Goal: Task Accomplishment & Management: Manage account settings

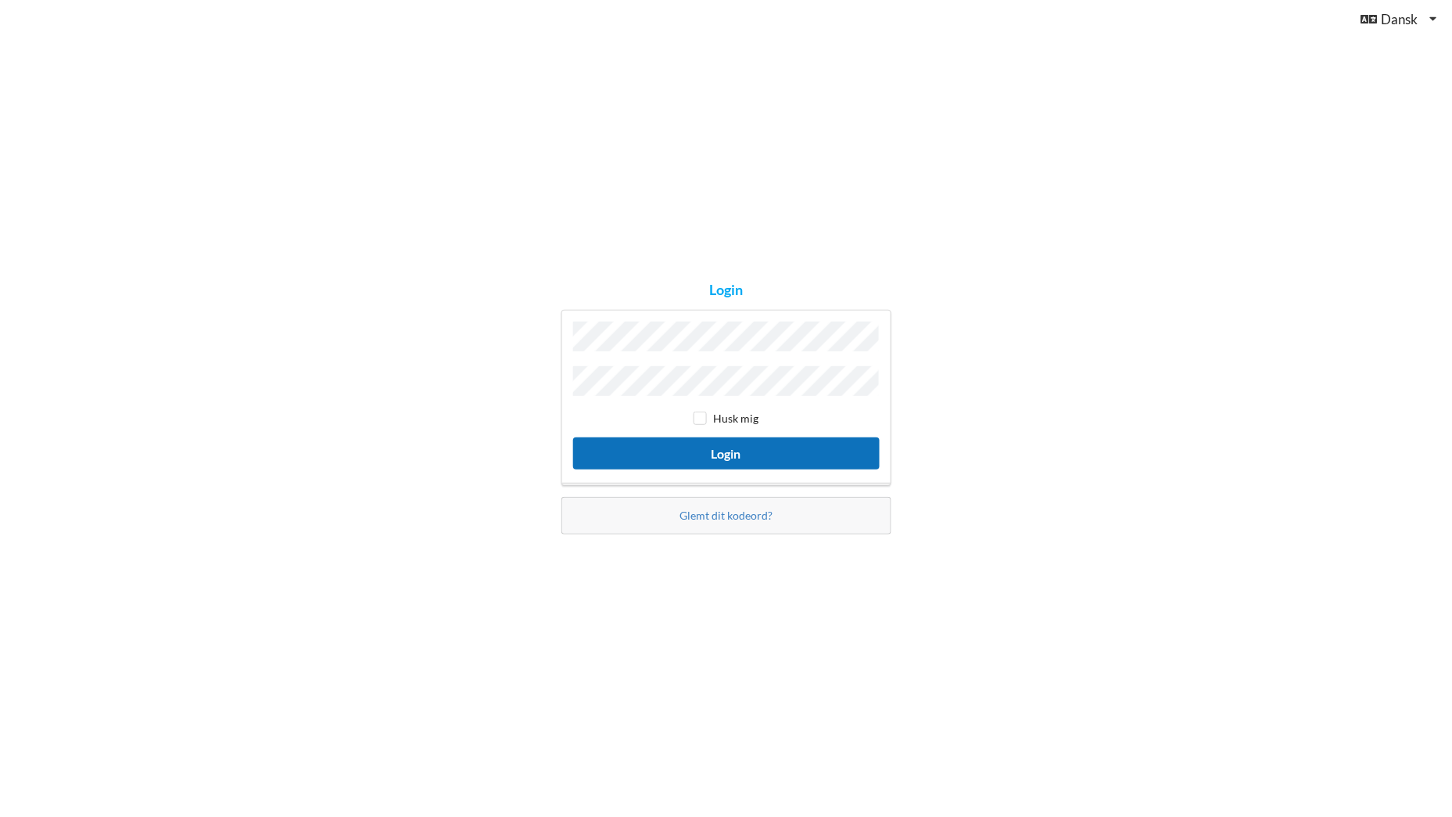
click at [725, 449] on button "Login" at bounding box center [726, 453] width 307 height 32
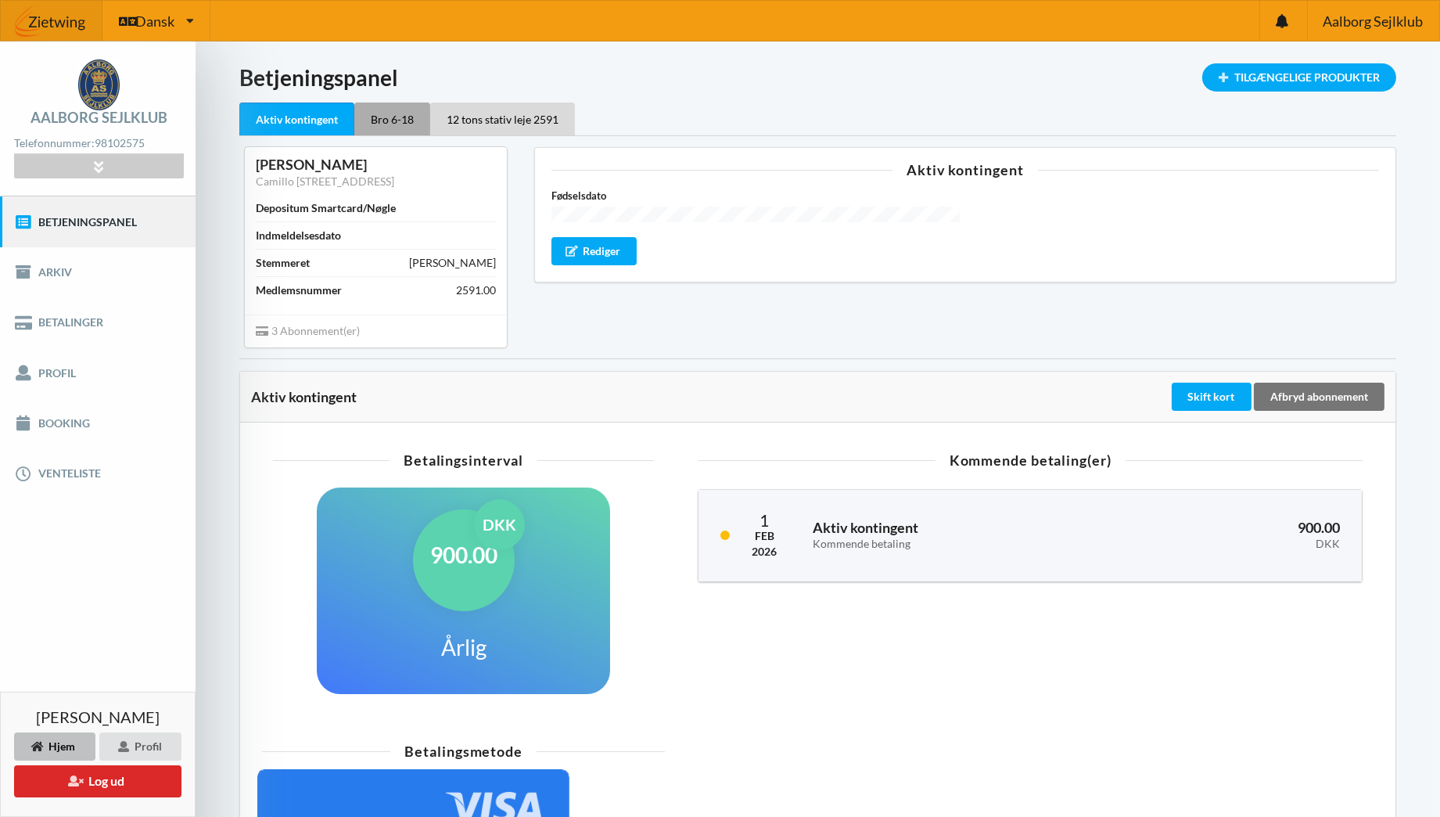
click at [396, 124] on div "Bro 6-18" at bounding box center [392, 118] width 76 height 33
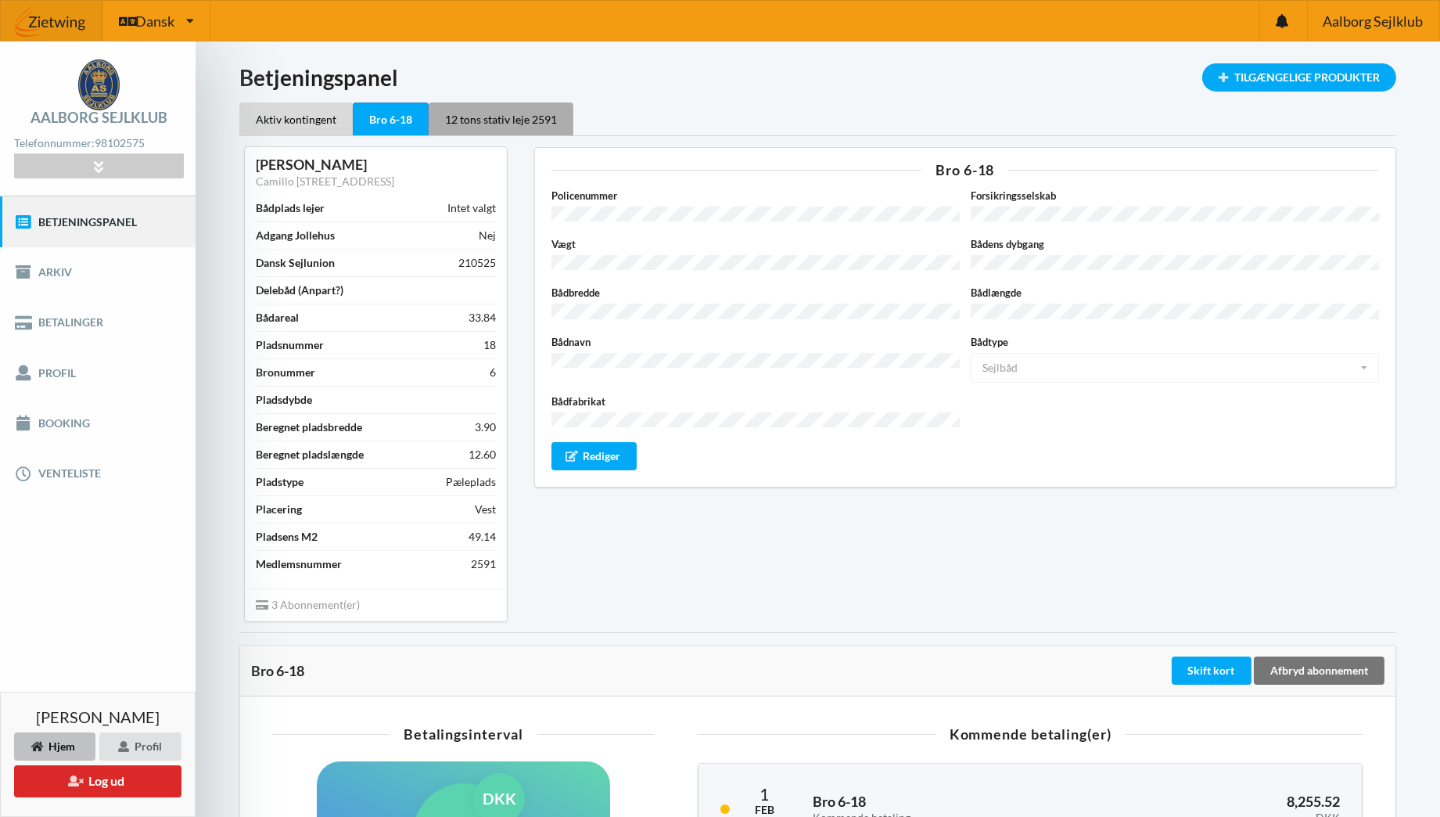
click at [495, 113] on div "12 tons stativ leje 2591" at bounding box center [501, 118] width 145 height 33
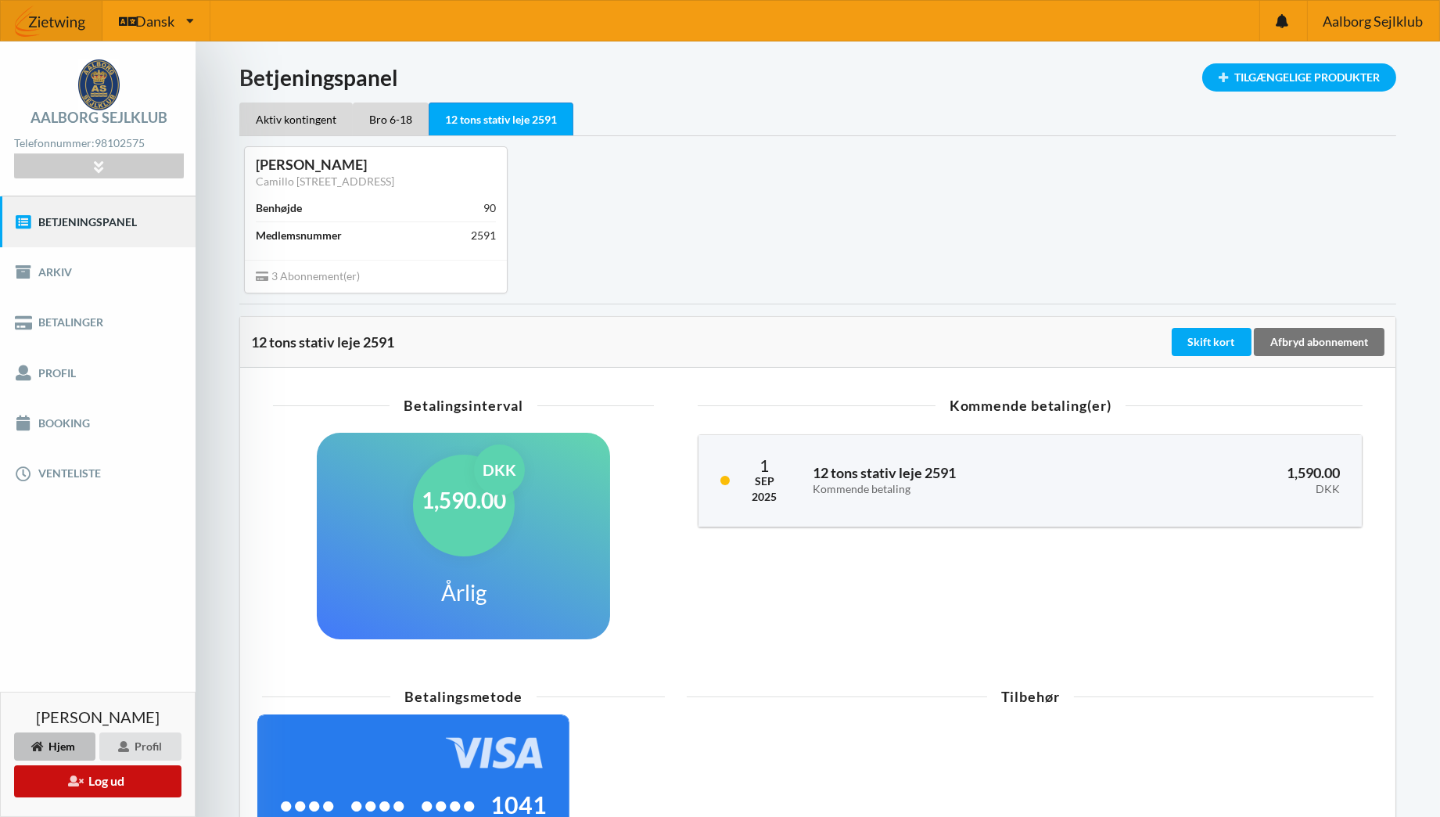
click at [70, 775] on icon at bounding box center [75, 779] width 15 height 11
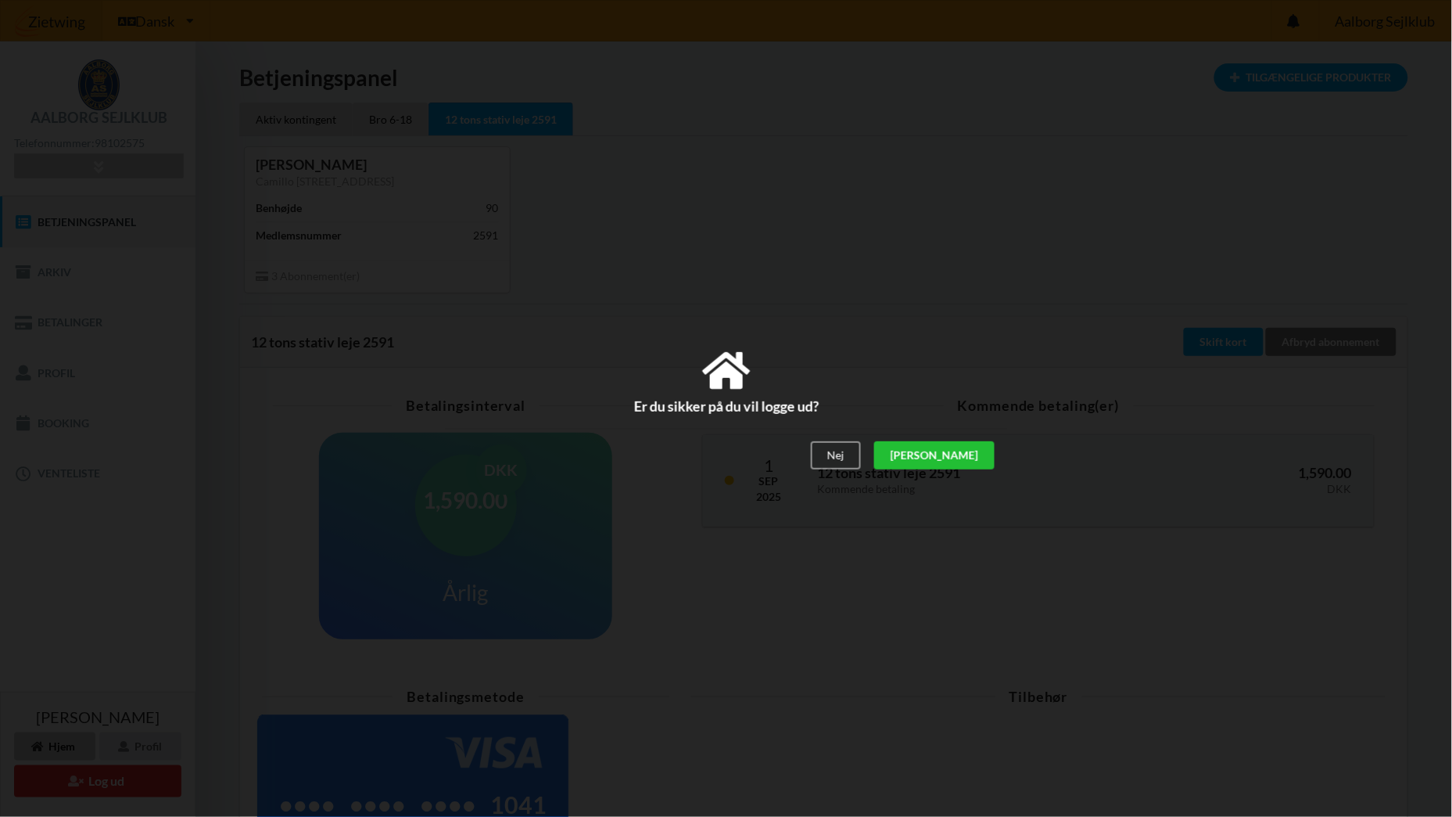
click at [971, 450] on div "[PERSON_NAME]" at bounding box center [934, 456] width 120 height 28
